Goal: Check status: Check status

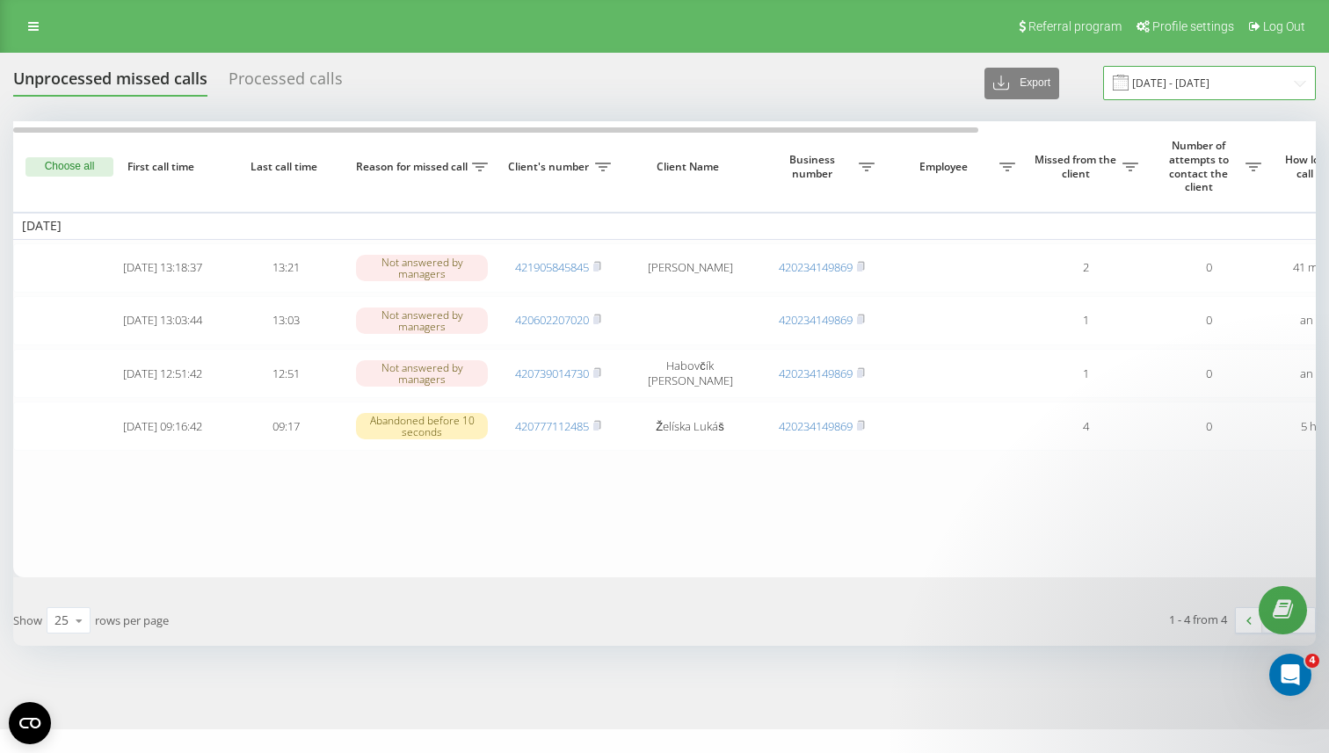
click at [1218, 94] on input "[DATE] - [DATE]" at bounding box center [1209, 83] width 213 height 34
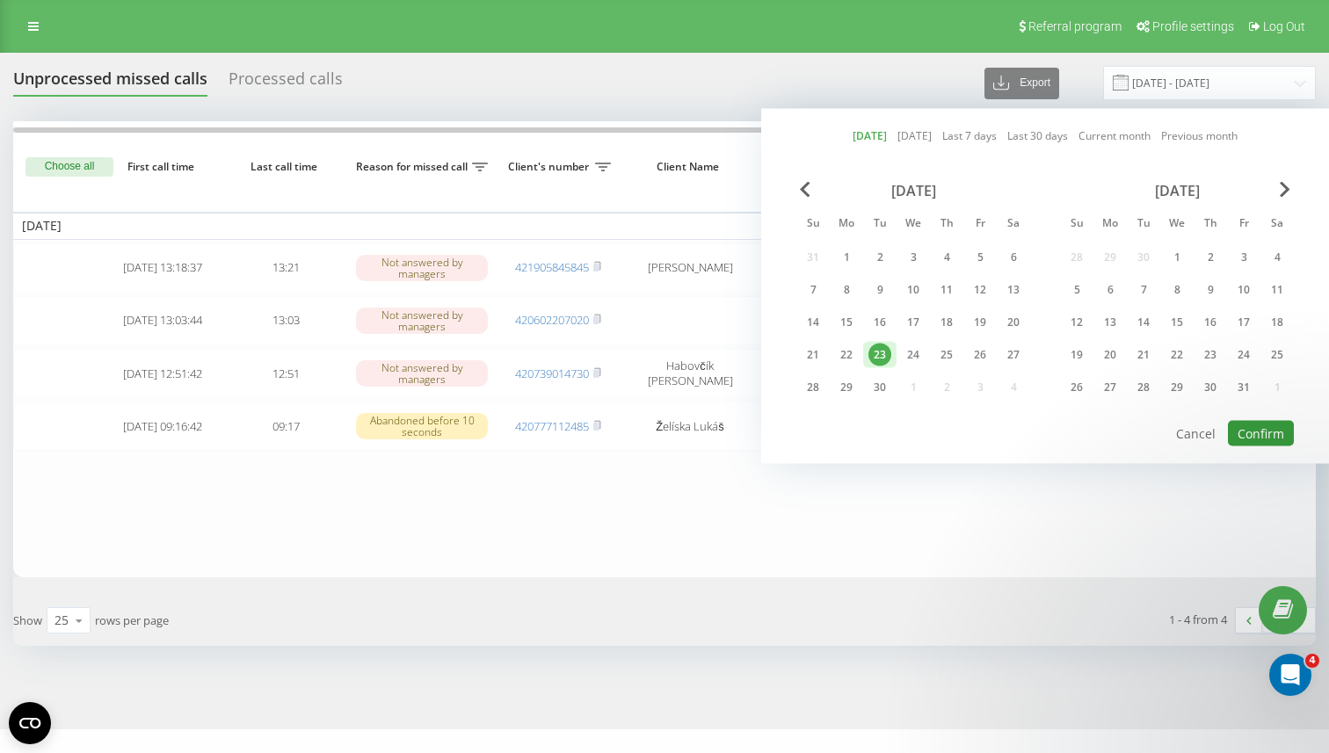
click at [1240, 437] on button "Confirm" at bounding box center [1261, 433] width 66 height 25
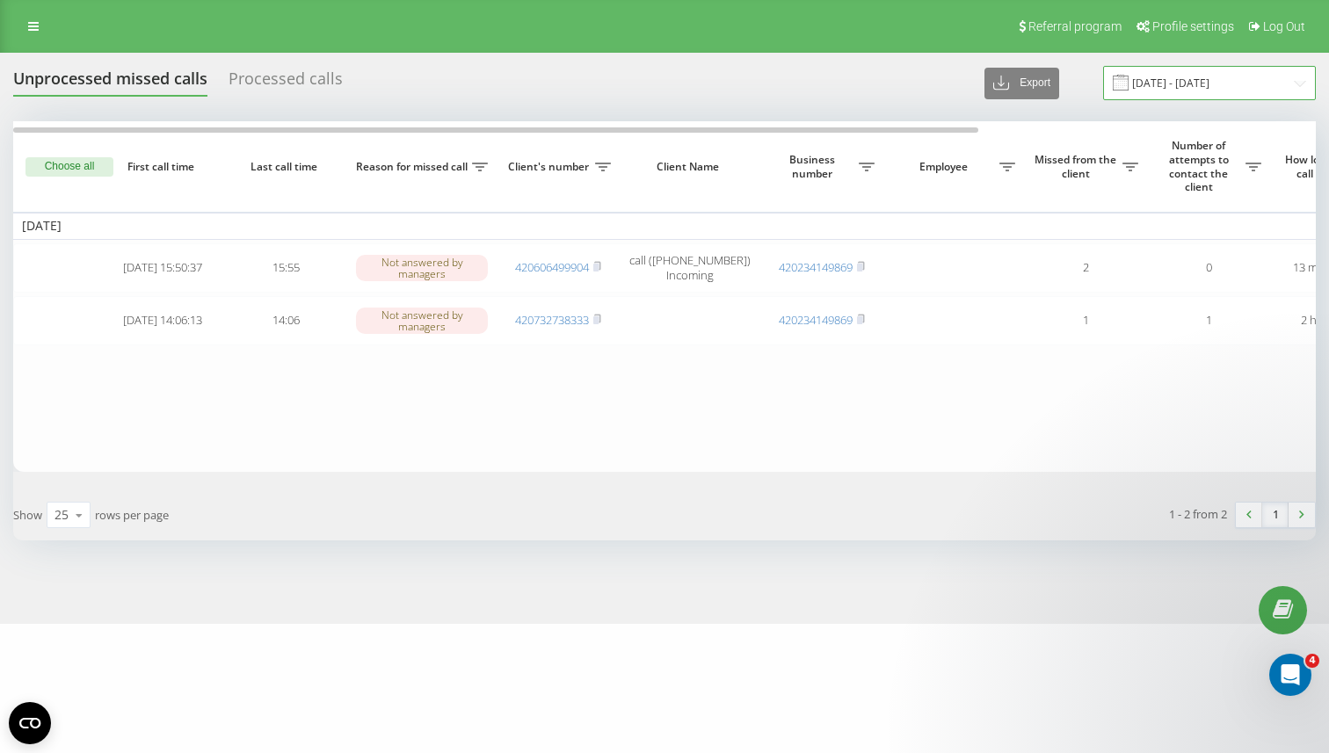
click at [1154, 80] on input "[DATE] - [DATE]" at bounding box center [1209, 83] width 213 height 34
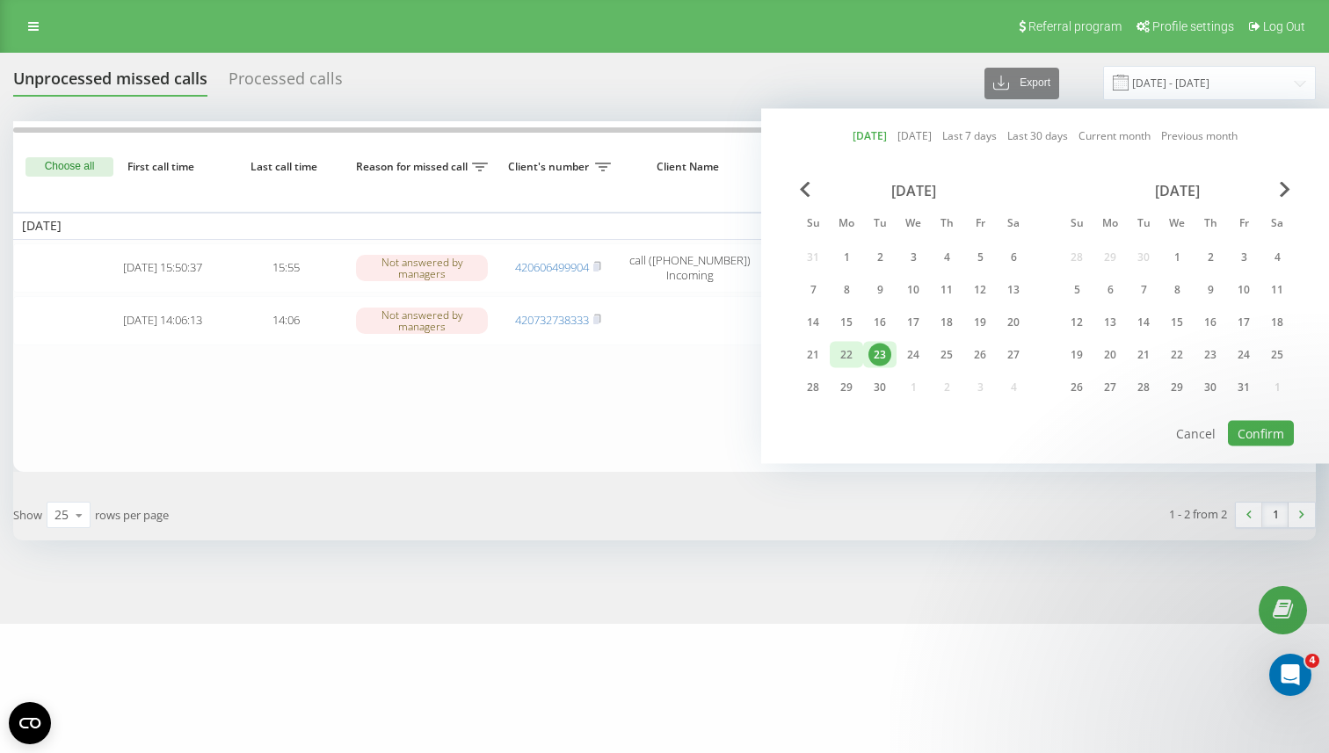
click at [847, 350] on div "22" at bounding box center [846, 355] width 23 height 23
click at [1265, 440] on button "Confirm" at bounding box center [1261, 433] width 66 height 25
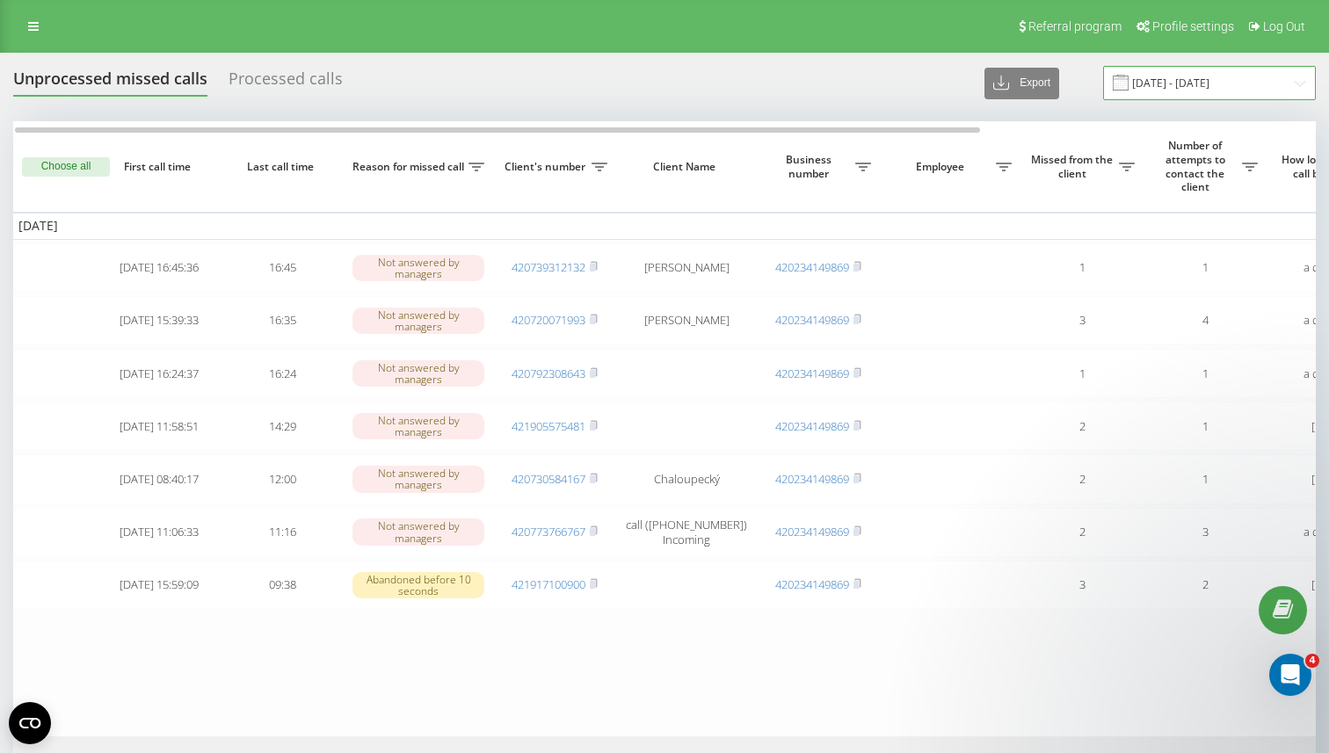
click at [1160, 98] on input "[DATE] - [DATE]" at bounding box center [1209, 83] width 213 height 34
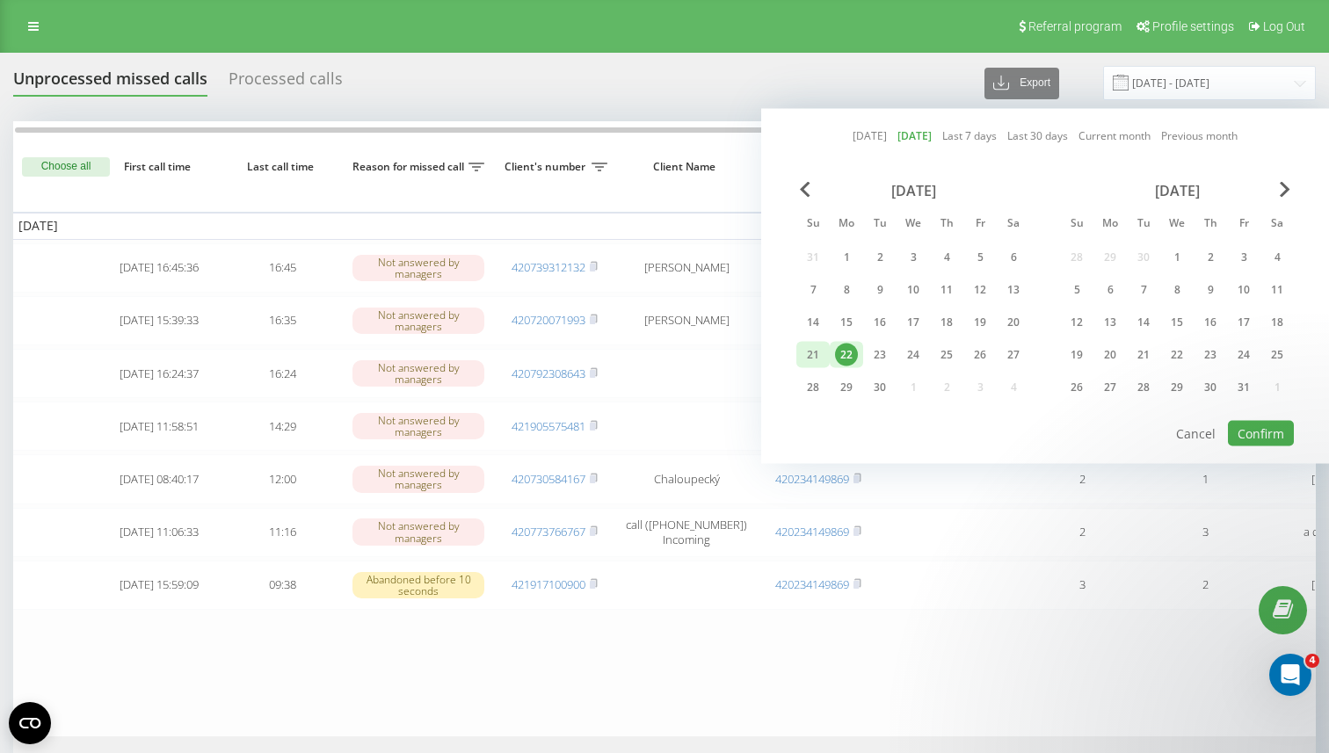
click at [814, 355] on div "21" at bounding box center [813, 355] width 23 height 23
click at [1251, 427] on button "Confirm" at bounding box center [1261, 433] width 66 height 25
type input "[DATE] - [DATE]"
